Goal: Task Accomplishment & Management: Complete application form

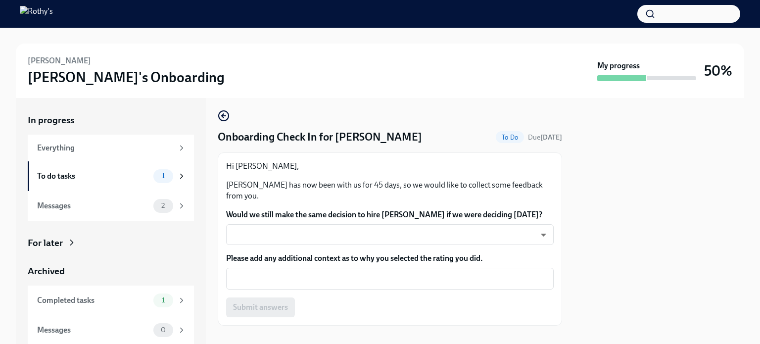
scroll to position [6, 0]
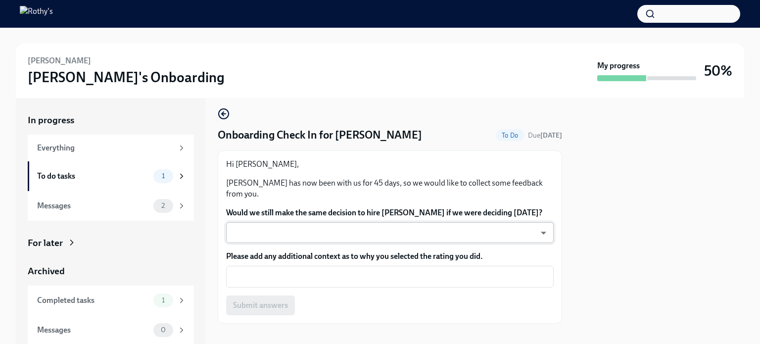
click at [536, 231] on body "Kristina Hone Rothy's Onboarding My progress 50% In progress Everything To do t…" at bounding box center [380, 172] width 760 height 344
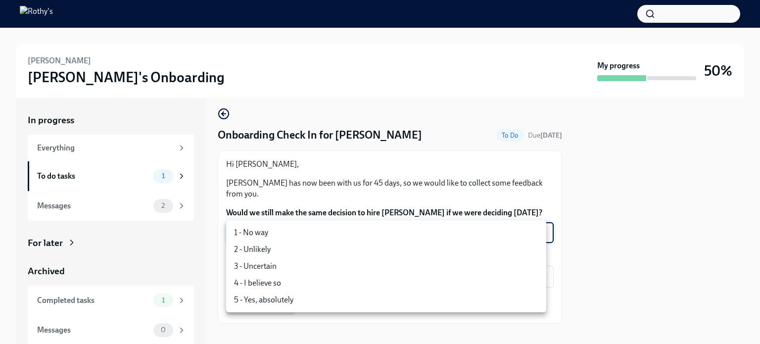
click at [280, 282] on li "4 - I believe so" at bounding box center [386, 283] width 320 height 17
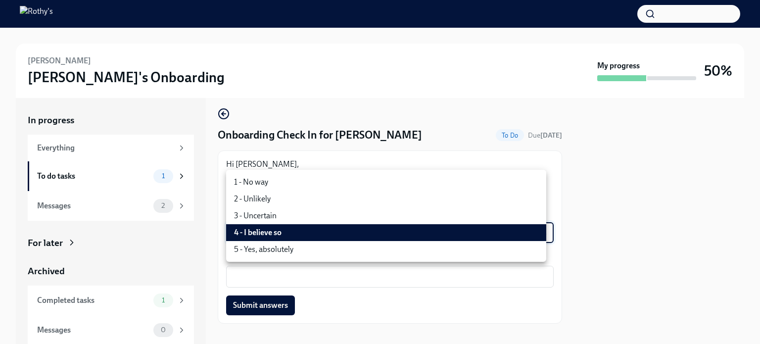
click at [534, 231] on body "Kristina Hone Rothy's Onboarding My progress 50% In progress Everything To do t…" at bounding box center [380, 172] width 760 height 344
click at [288, 251] on li "5 - Yes, absolutely" at bounding box center [386, 249] width 320 height 17
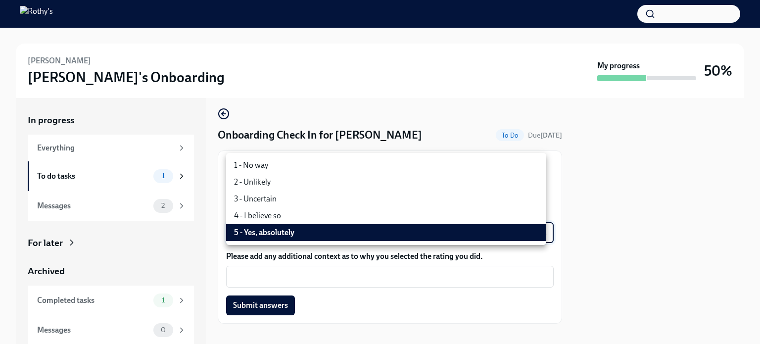
click at [536, 234] on body "Kristina Hone Rothy's Onboarding My progress 50% In progress Everything To do t…" at bounding box center [380, 172] width 760 height 344
click at [267, 217] on li "4 - I believe so" at bounding box center [386, 215] width 320 height 17
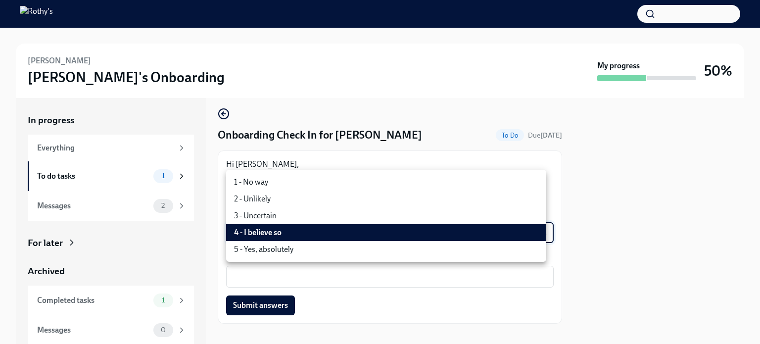
click at [537, 230] on body "Kristina Hone Rothy's Onboarding My progress 50% In progress Everything To do t…" at bounding box center [380, 172] width 760 height 344
click at [286, 252] on li "5 - Yes, absolutely" at bounding box center [386, 249] width 320 height 17
type input "ecD3jUuAv"
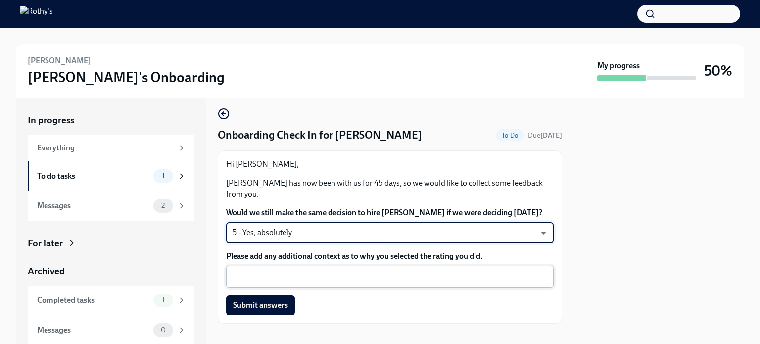
click at [287, 277] on textarea "Please add any additional context as to why you selected the rating you did." at bounding box center [390, 277] width 316 height 12
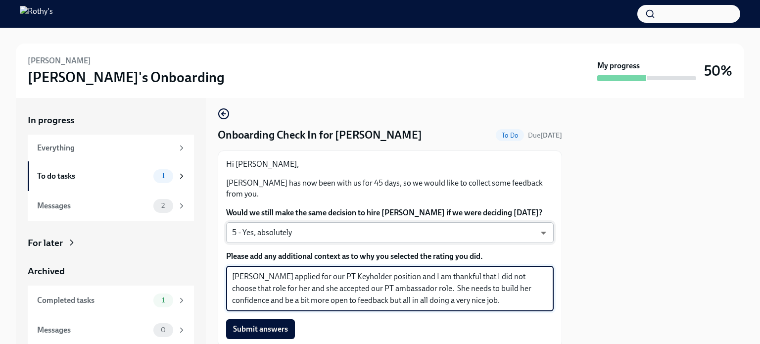
type textarea "Kristina applied for our PT Keyholder position and I am thankful that I did not…"
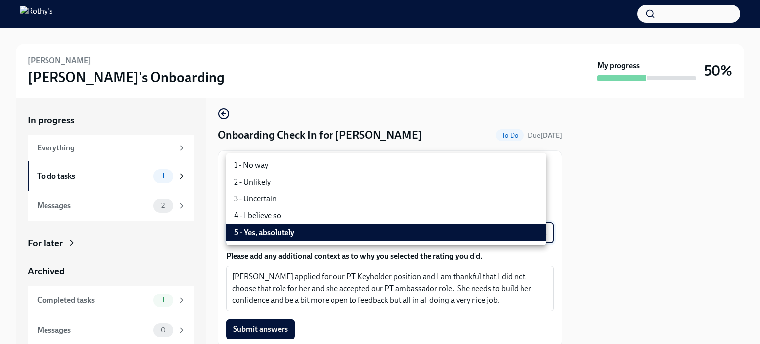
click at [534, 231] on body "Kristina Hone Rothy's Onboarding My progress 50% In progress Everything To do t…" at bounding box center [380, 172] width 760 height 344
click at [332, 219] on li "4 - I believe so" at bounding box center [386, 215] width 320 height 17
type input "LS2qlnj9I"
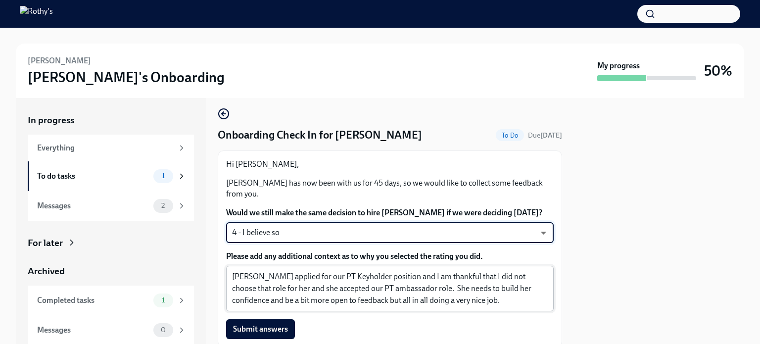
click at [488, 300] on textarea "Kristina applied for our PT Keyholder position and I am thankful that I did not…" at bounding box center [390, 289] width 316 height 36
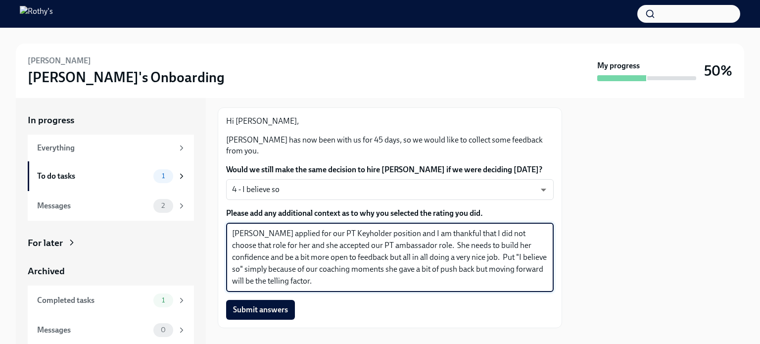
scroll to position [64, 0]
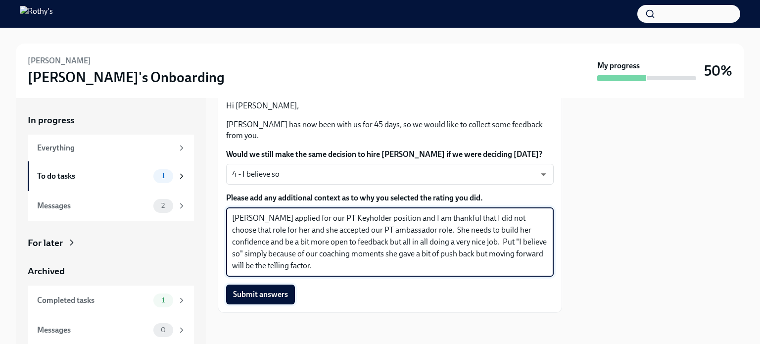
type textarea "Kristina applied for our PT Keyholder position and I am thankful that I did not…"
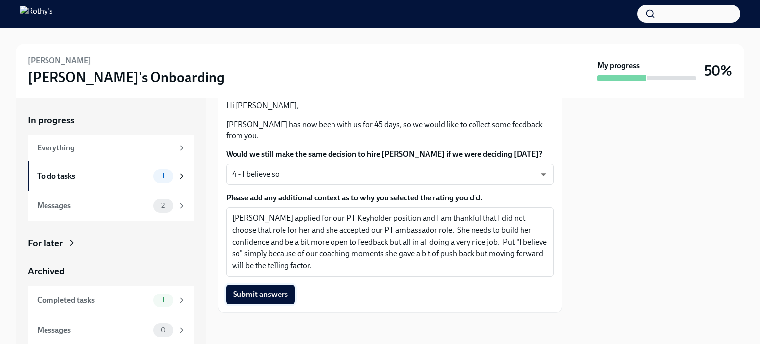
click at [250, 291] on span "Submit answers" at bounding box center [260, 294] width 55 height 10
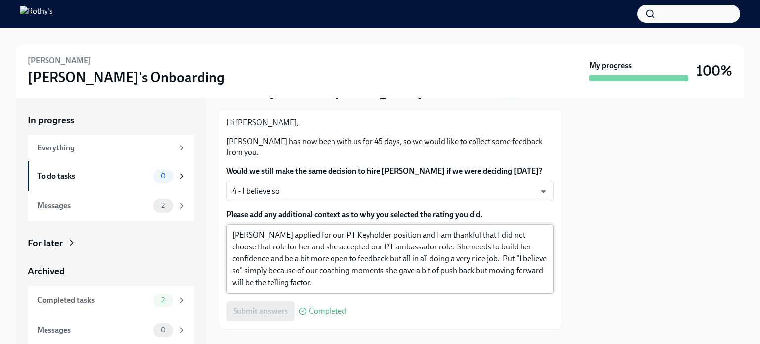
scroll to position [52, 0]
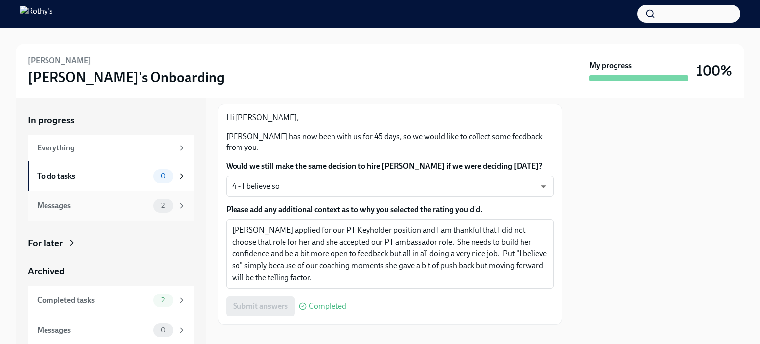
click at [48, 206] on div "Messages" at bounding box center [93, 205] width 112 height 11
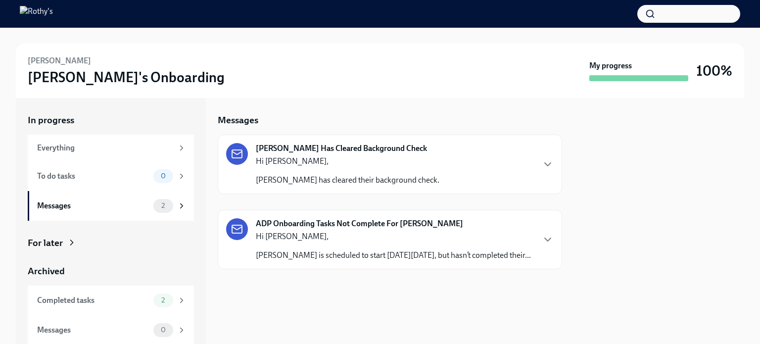
click at [354, 222] on strong "ADP Onboarding Tasks Not Complete For Kristina Hone" at bounding box center [359, 223] width 207 height 11
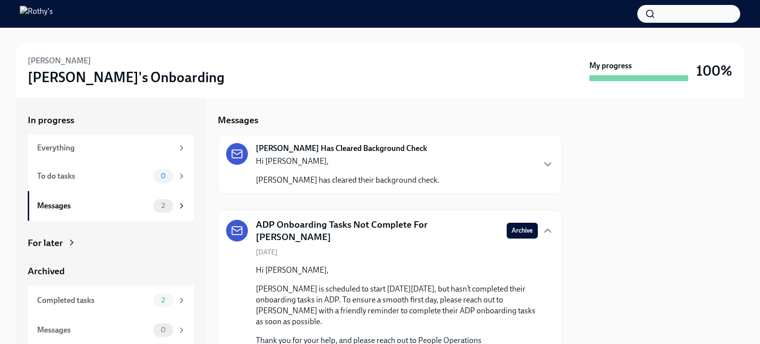
scroll to position [48, 0]
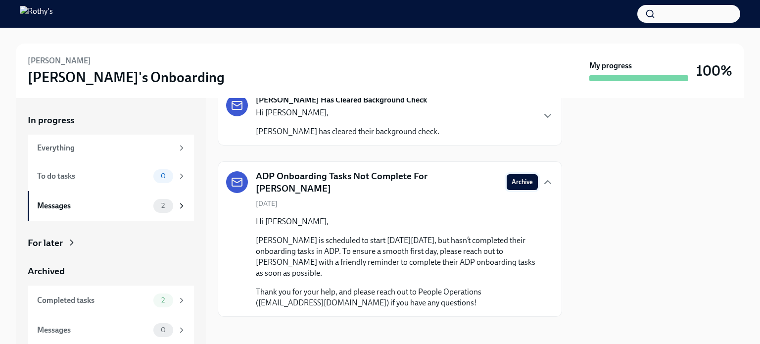
click at [511, 177] on span "Archive" at bounding box center [521, 182] width 21 height 10
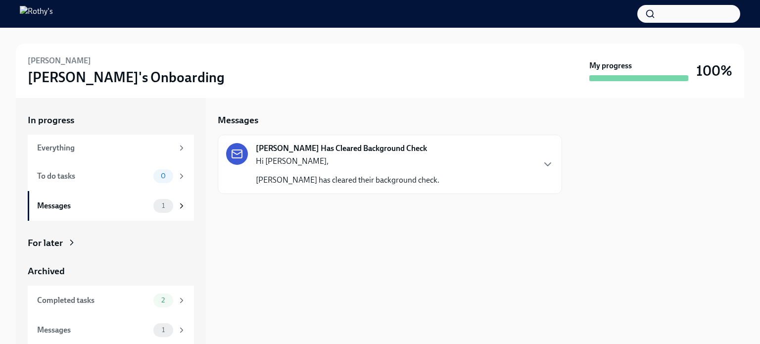
click at [346, 147] on strong "Kristina Hone Has Cleared Background Check" at bounding box center [341, 148] width 171 height 11
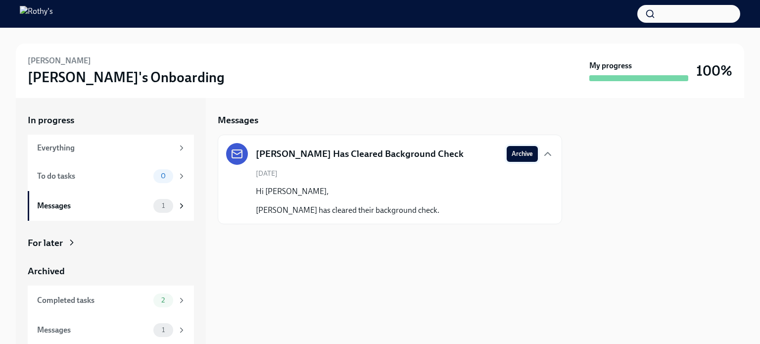
click at [520, 154] on span "Archive" at bounding box center [521, 154] width 21 height 10
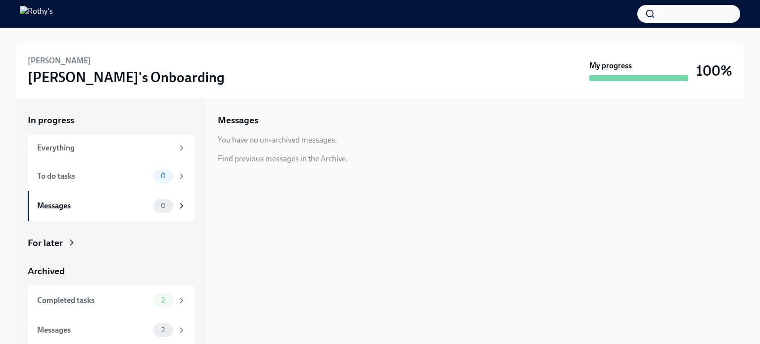
scroll to position [0, 0]
click at [57, 330] on div "Messages" at bounding box center [93, 329] width 112 height 11
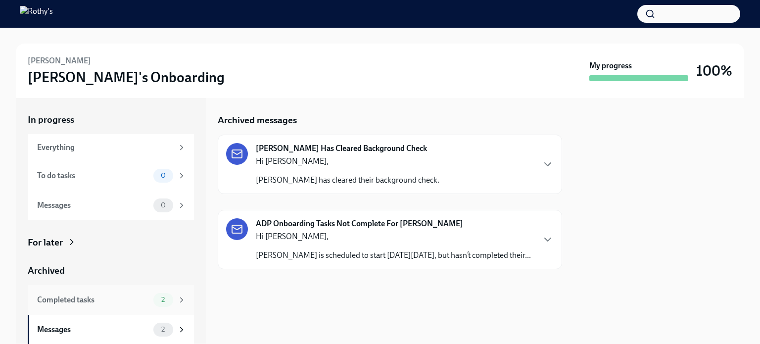
click at [63, 295] on div "Completed tasks" at bounding box center [93, 299] width 112 height 11
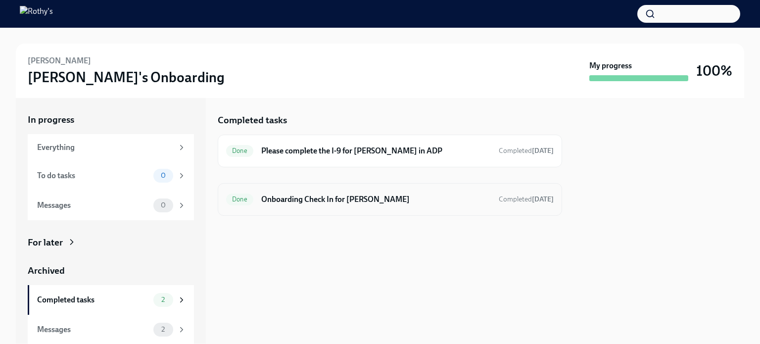
click at [276, 201] on h6 "Onboarding Check In for Kristina Hone" at bounding box center [376, 199] width 230 height 11
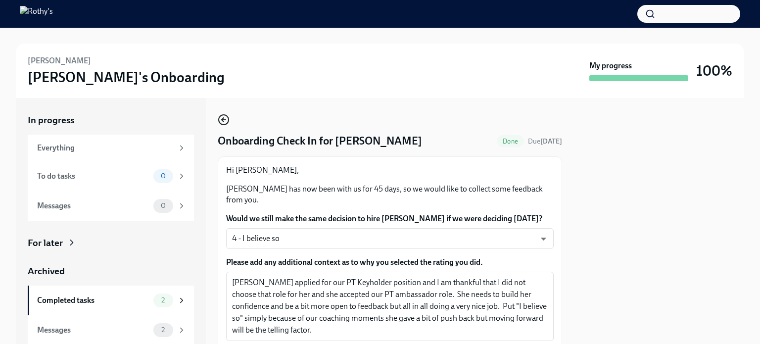
click at [224, 125] on icon "button" at bounding box center [224, 120] width 12 height 12
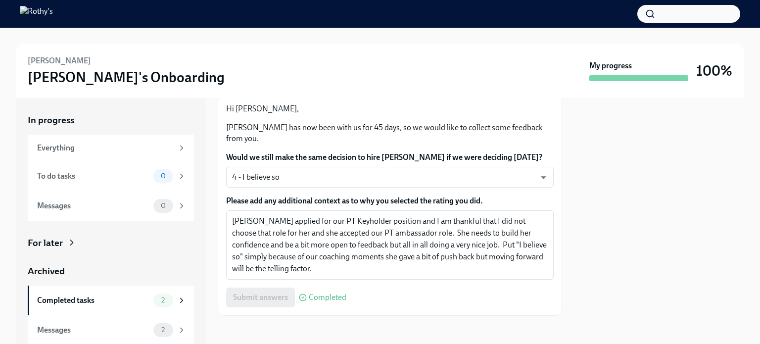
scroll to position [64, 0]
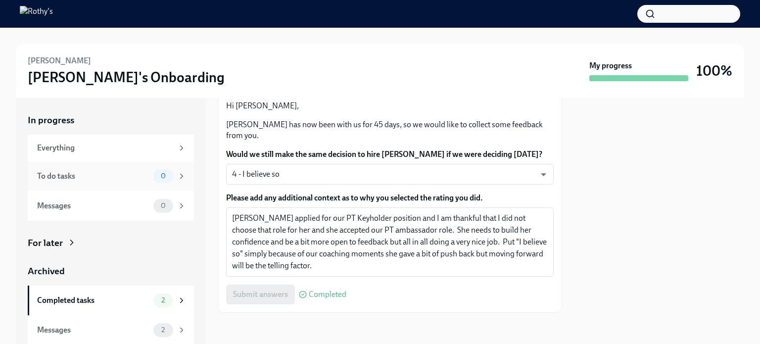
click at [58, 176] on div "To do tasks" at bounding box center [93, 176] width 112 height 11
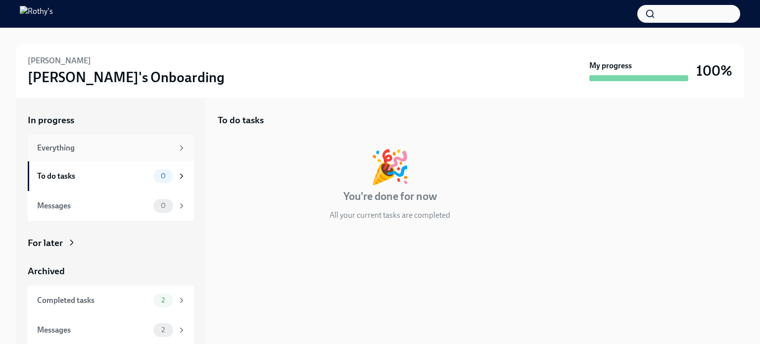
click at [64, 148] on div "Everything" at bounding box center [105, 147] width 136 height 11
click at [46, 205] on div "Messages" at bounding box center [93, 205] width 112 height 11
